Goal: Information Seeking & Learning: Understand process/instructions

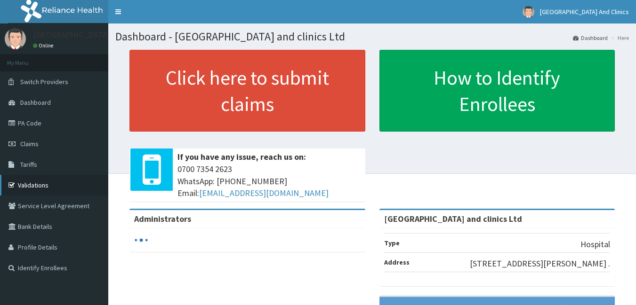
click at [41, 184] on link "Validations" at bounding box center [54, 185] width 108 height 21
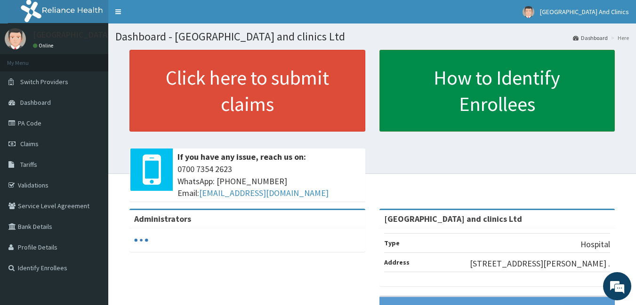
click at [512, 98] on link "How to Identify Enrollees" at bounding box center [497, 91] width 236 height 82
